Goal: Information Seeking & Learning: Learn about a topic

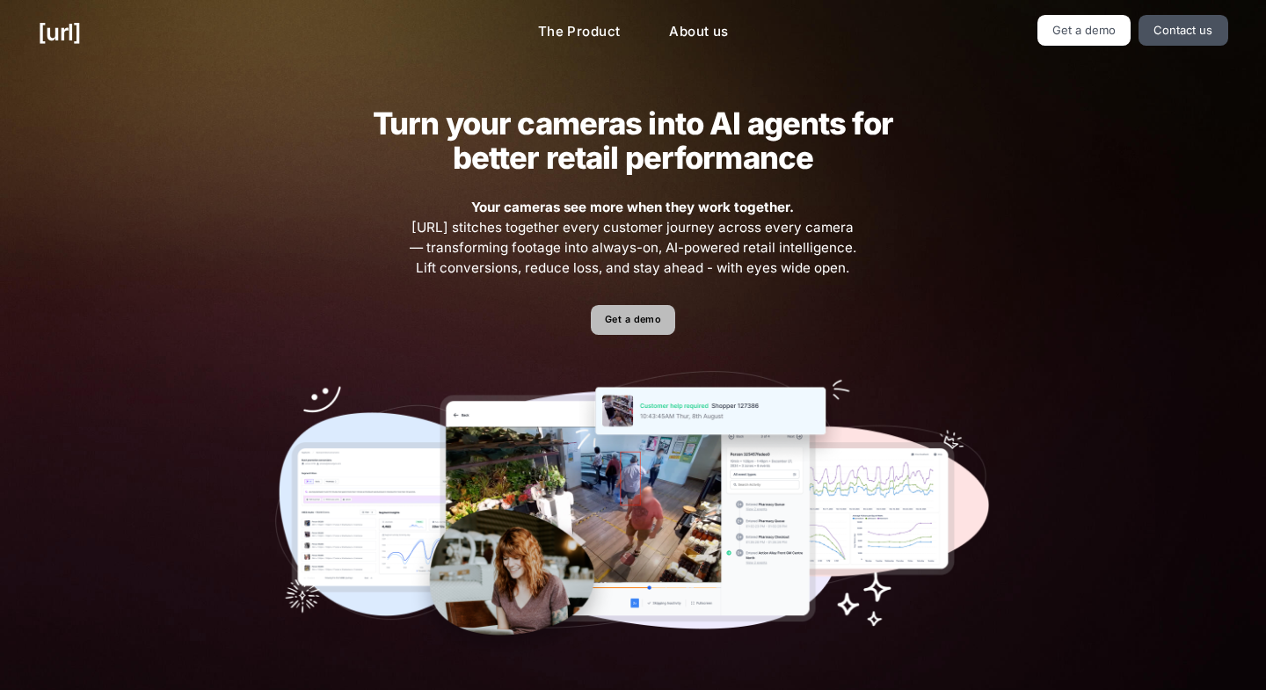
click at [659, 320] on link "Get a demo" at bounding box center [633, 320] width 84 height 31
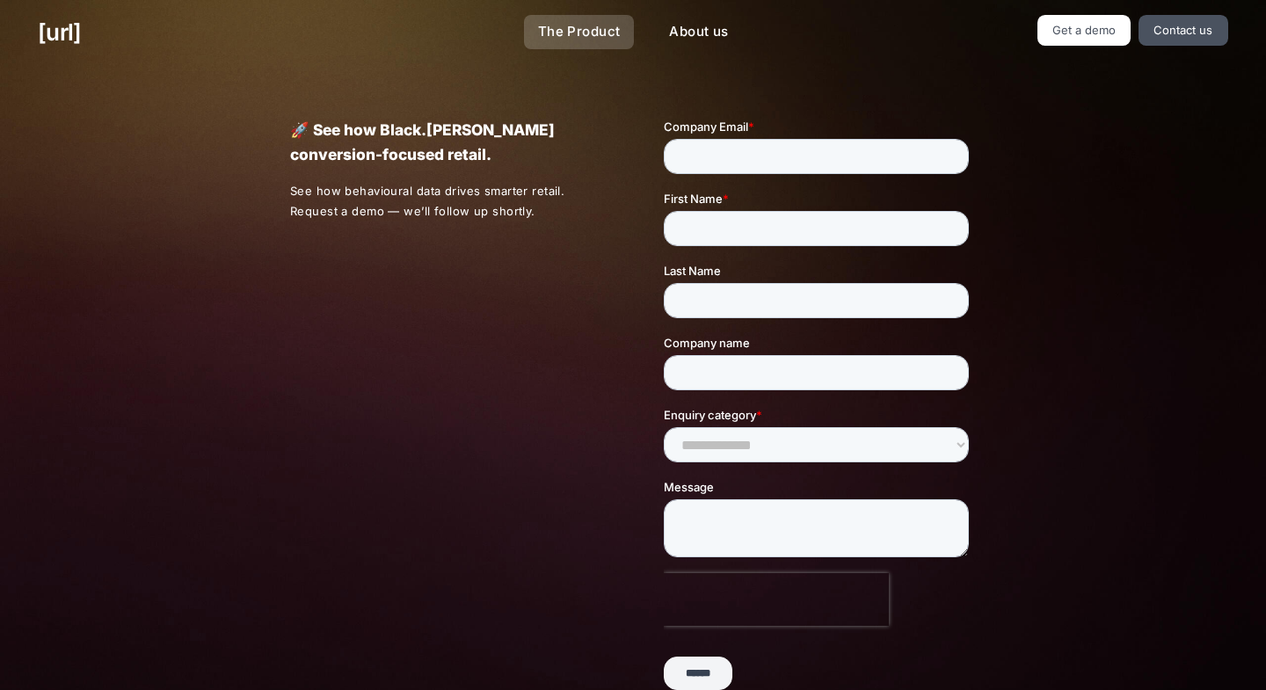
click at [604, 35] on link "The Product" at bounding box center [579, 32] width 111 height 34
